Goal: Information Seeking & Learning: Learn about a topic

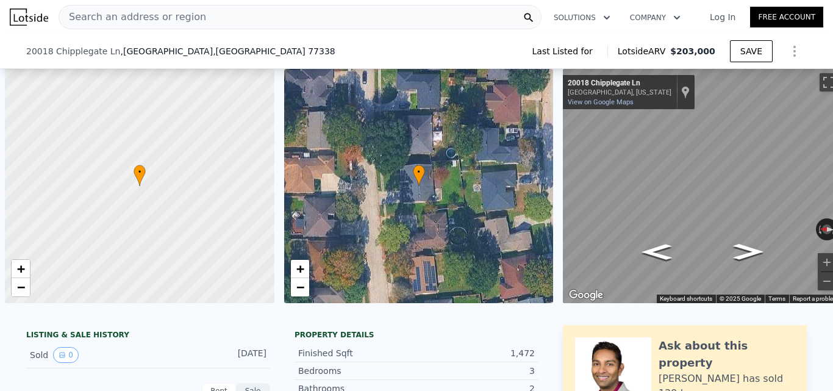
scroll to position [0, 5]
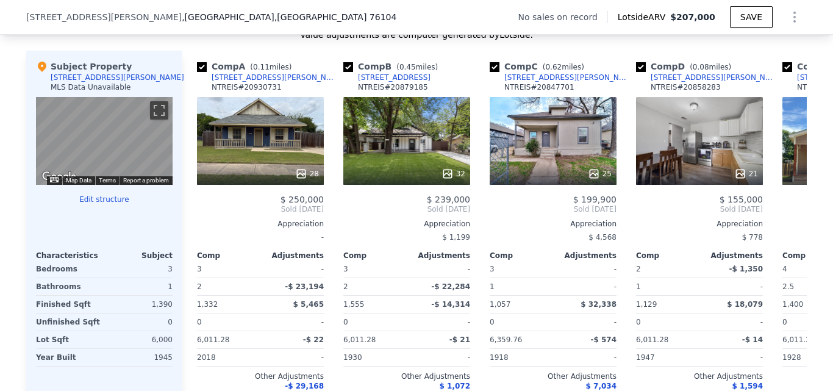
scroll to position [1174, 0]
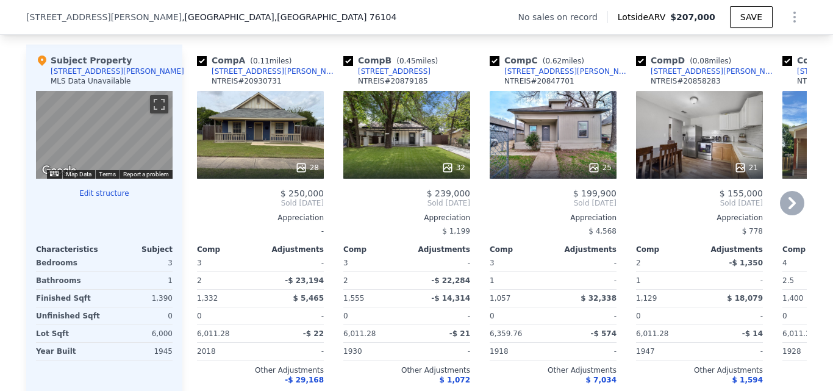
click at [266, 159] on div "28" at bounding box center [260, 135] width 127 height 88
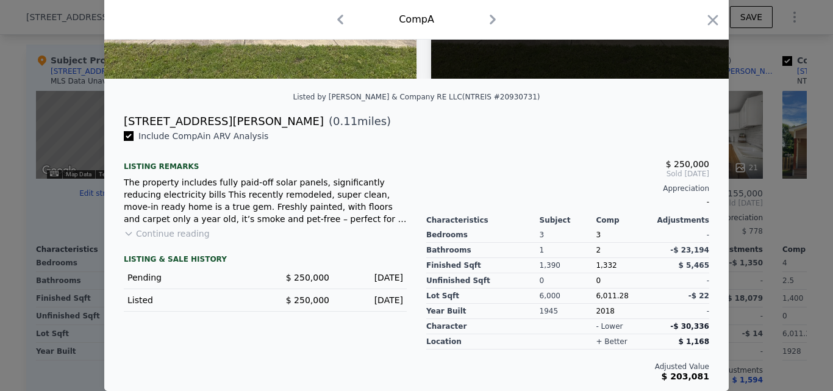
scroll to position [46, 0]
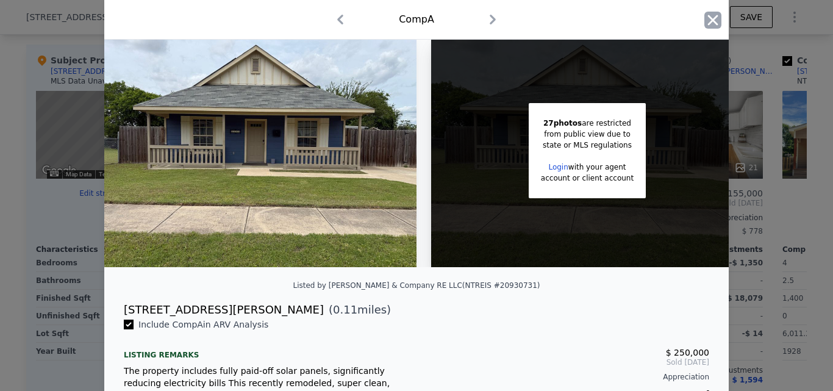
click at [705, 21] on icon "button" at bounding box center [712, 20] width 17 height 17
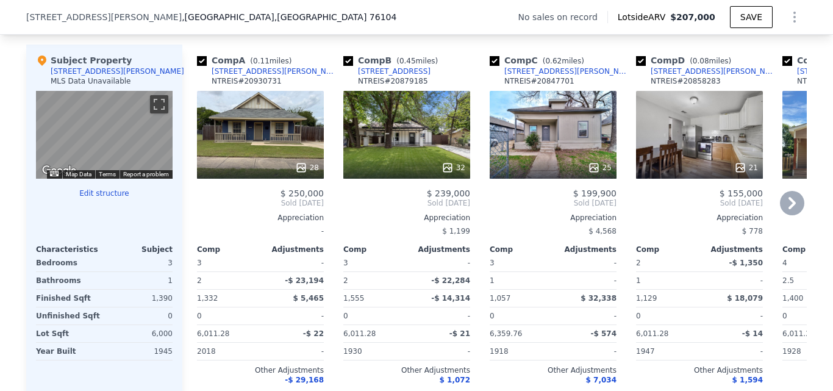
click at [412, 152] on div "32" at bounding box center [406, 135] width 127 height 88
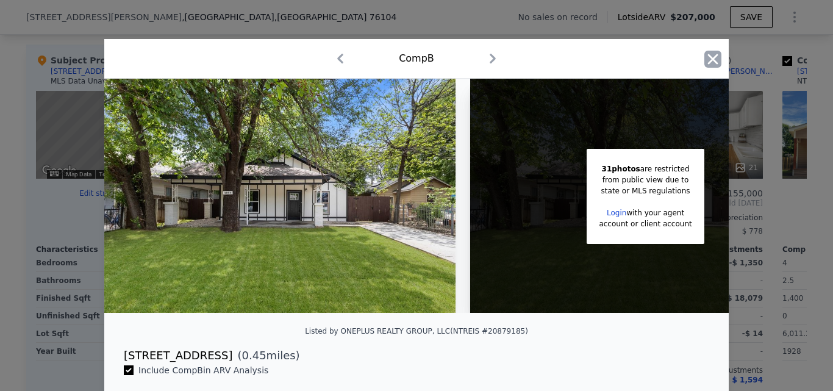
click at [707, 62] on icon "button" at bounding box center [712, 59] width 17 height 17
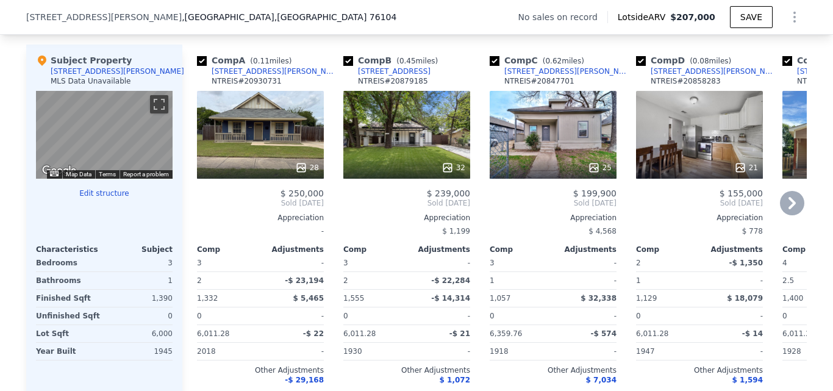
click at [583, 155] on div "25" at bounding box center [553, 135] width 127 height 88
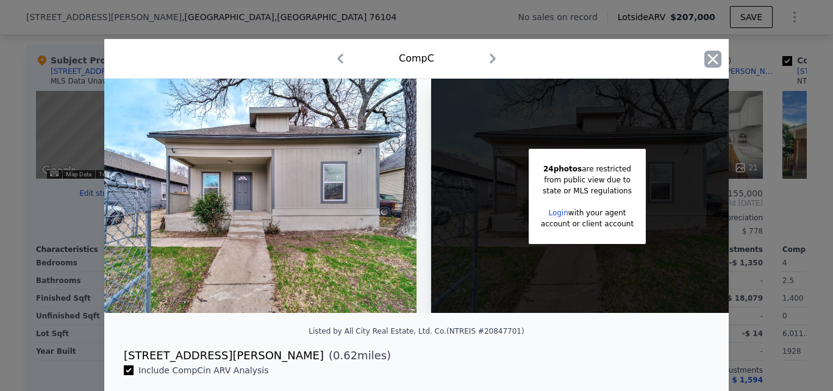
click at [708, 57] on icon "button" at bounding box center [713, 59] width 10 height 10
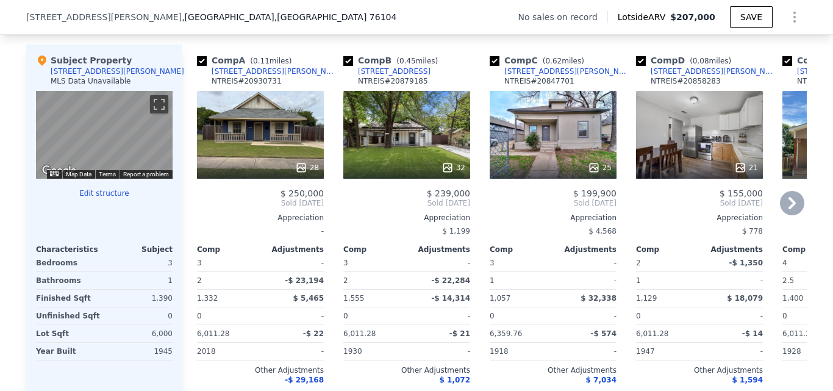
click at [780, 206] on icon at bounding box center [792, 203] width 24 height 24
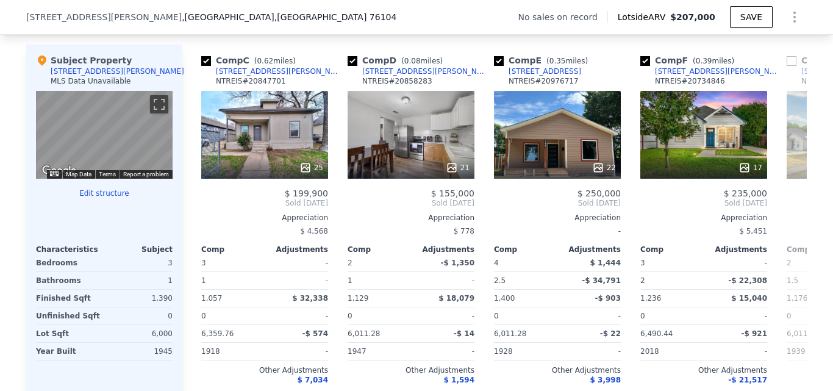
scroll to position [0, 293]
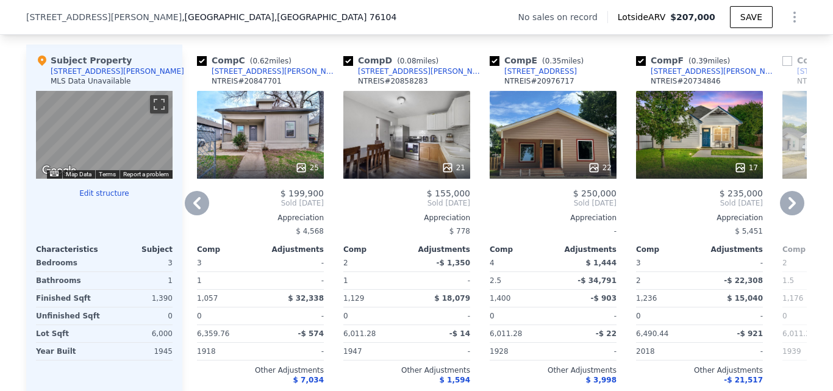
click at [485, 189] on div "Comp E ( 0.35 miles) 1253 E Arlington Ave NTREIS # 20976717 22 $ 250,000 Sold A…" at bounding box center [553, 232] width 137 height 374
